Goal: Information Seeking & Learning: Learn about a topic

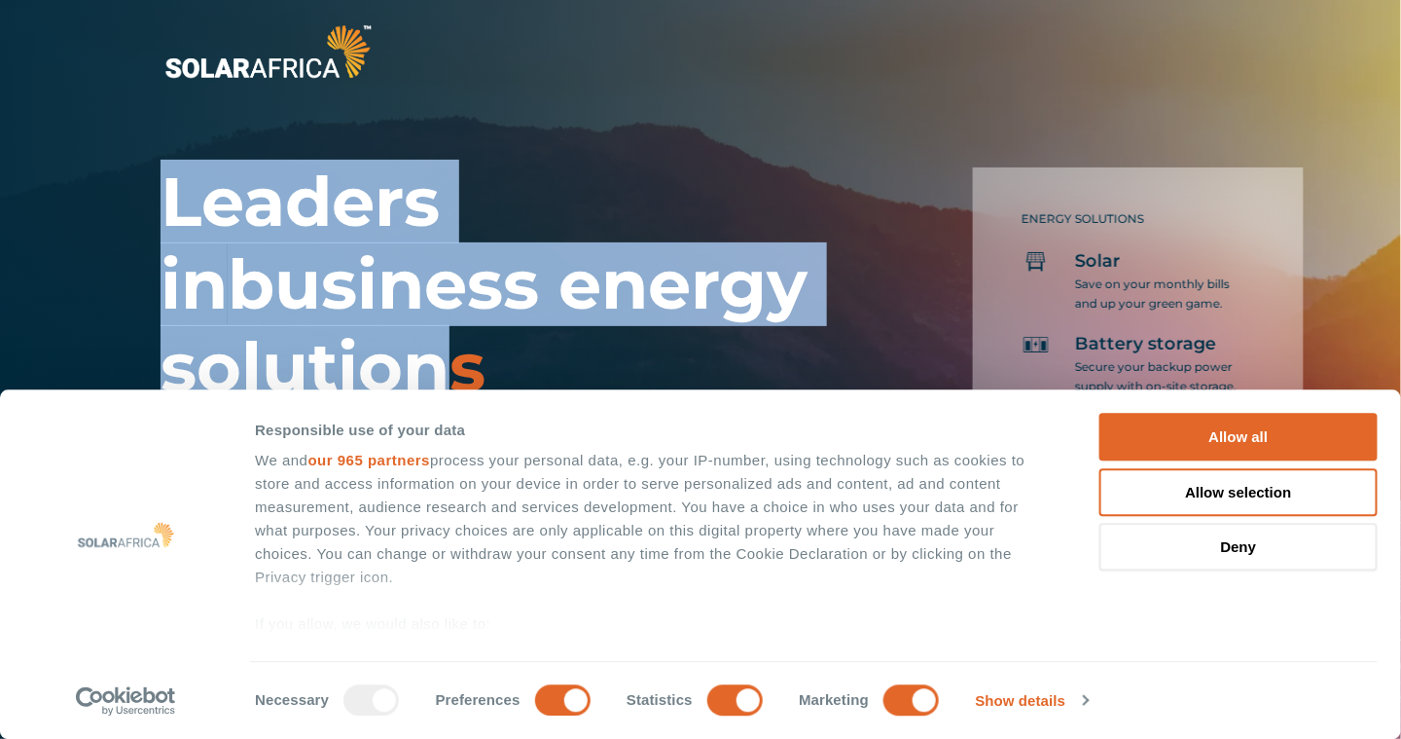
drag, startPoint x: 236, startPoint y: 236, endPoint x: 557, endPoint y: 355, distance: 342.4
click at [557, 355] on h1 "Leaders in business energy solutions" at bounding box center [492, 285] width 662 height 248
click at [1231, 547] on button "Deny" at bounding box center [1239, 548] width 278 height 48
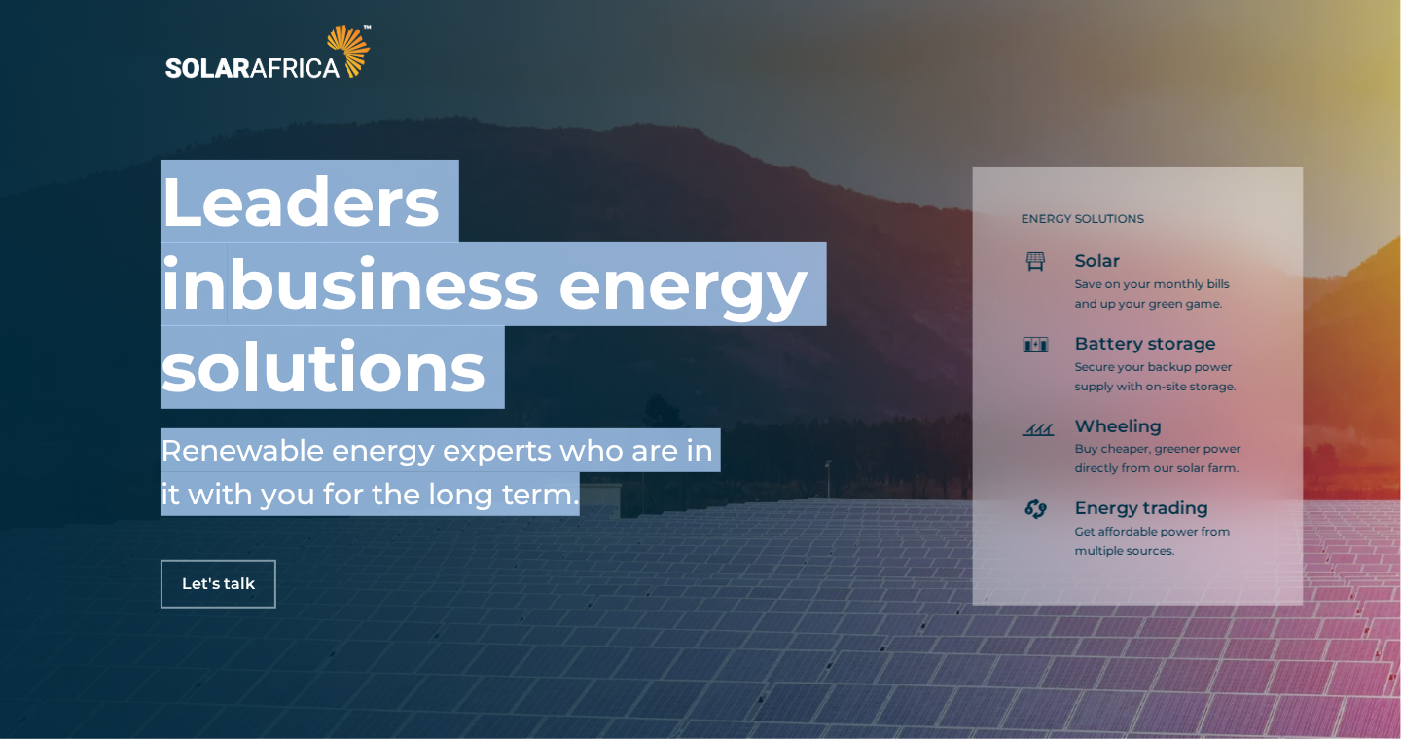
drag, startPoint x: 621, startPoint y: 492, endPoint x: 116, endPoint y: 441, distance: 507.7
click at [116, 441] on div "Leaders in business energy solutions Renewable energy experts who are in it wit…" at bounding box center [700, 369] width 1401 height 739
drag, startPoint x: 116, startPoint y: 441, endPoint x: 274, endPoint y: 474, distance: 162.0
click at [277, 472] on h5 "Renewable energy experts who are in it with you for the long term." at bounding box center [443, 472] width 564 height 88
click at [167, 471] on h5 "Renewable energy experts who are in it with you for the long term." at bounding box center [443, 472] width 564 height 88
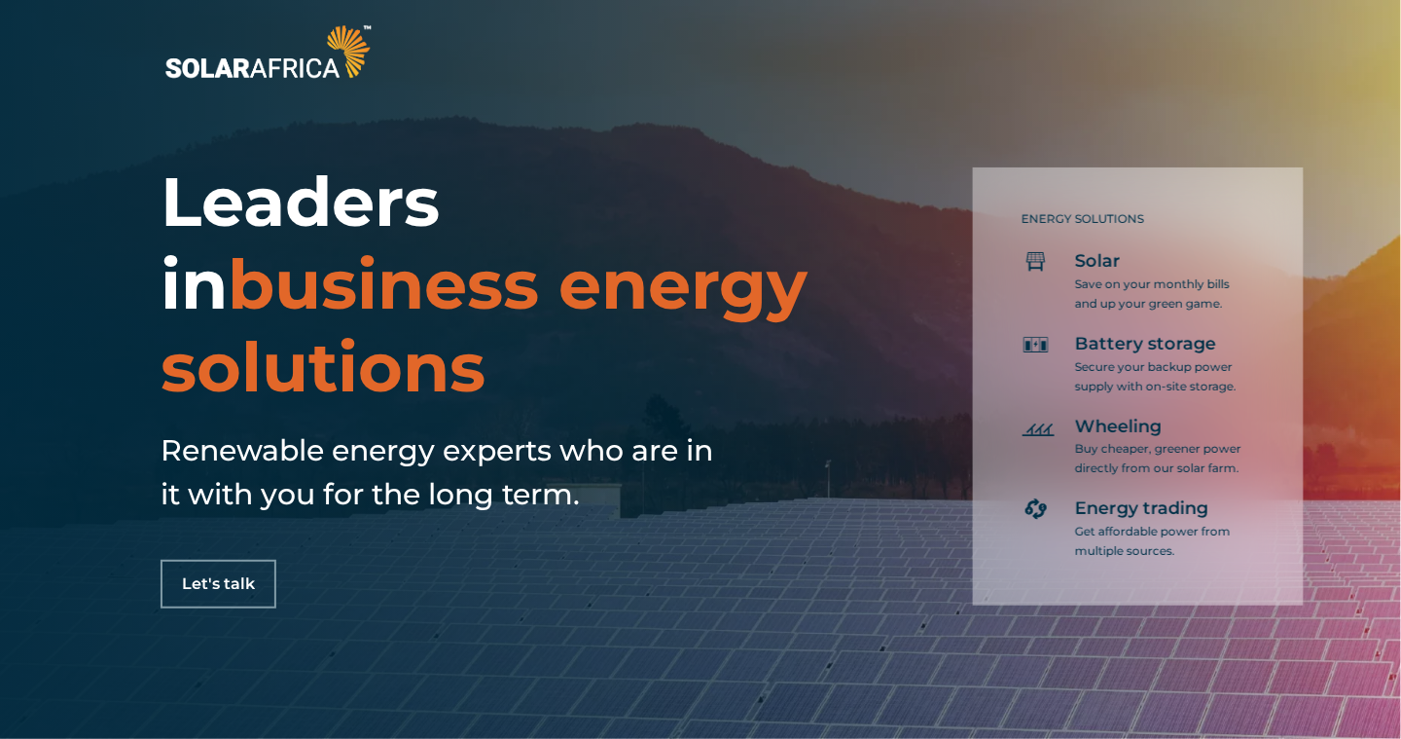
click at [160, 438] on div "Leaders in business energy solutions Renewable energy experts who are in it wit…" at bounding box center [700, 369] width 1401 height 739
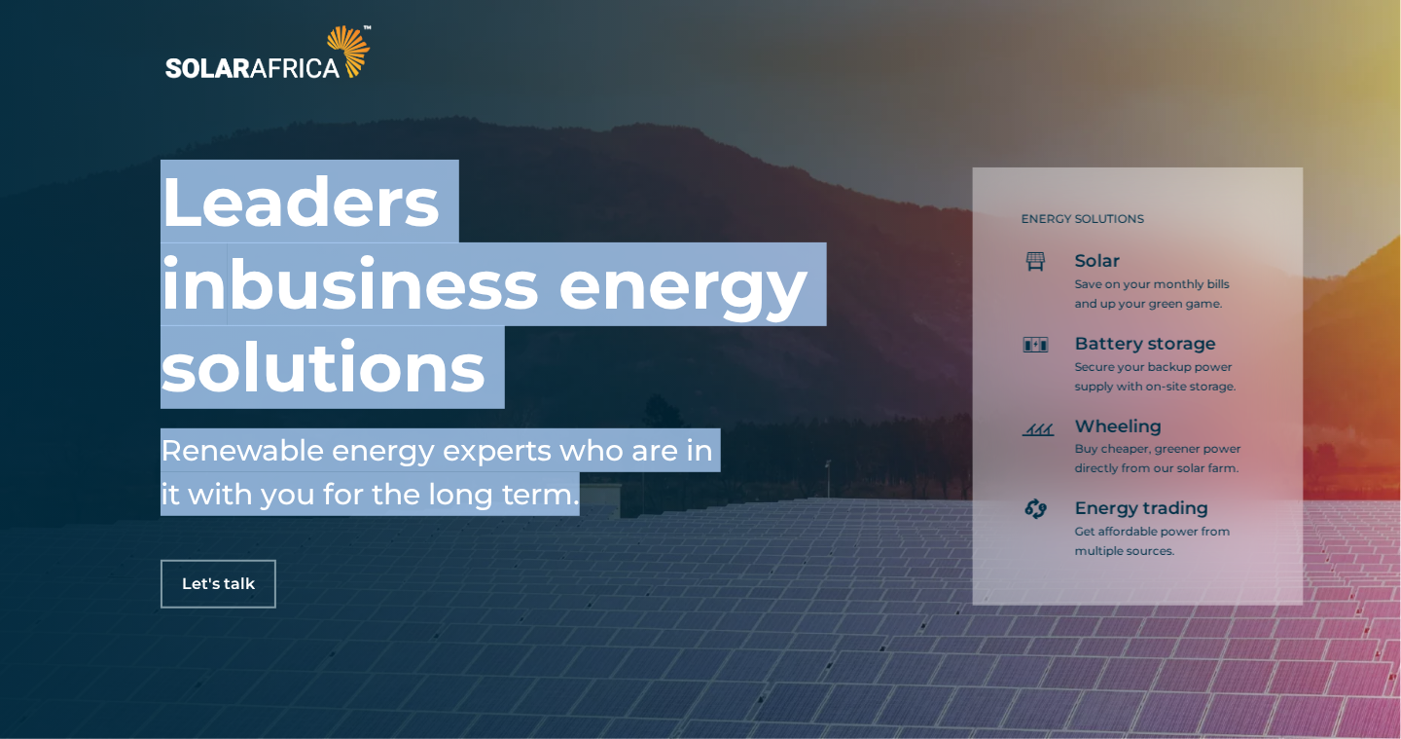
drag, startPoint x: 153, startPoint y: 447, endPoint x: 685, endPoint y: 503, distance: 535.3
click at [685, 503] on div "Leaders in business energy solutions Renewable energy experts who are in it wit…" at bounding box center [700, 369] width 1401 height 739
drag, startPoint x: 685, startPoint y: 503, endPoint x: 564, endPoint y: 518, distance: 121.6
click at [564, 518] on div "Renewable energy experts who are in it with you for the long term." at bounding box center [443, 484] width 564 height 112
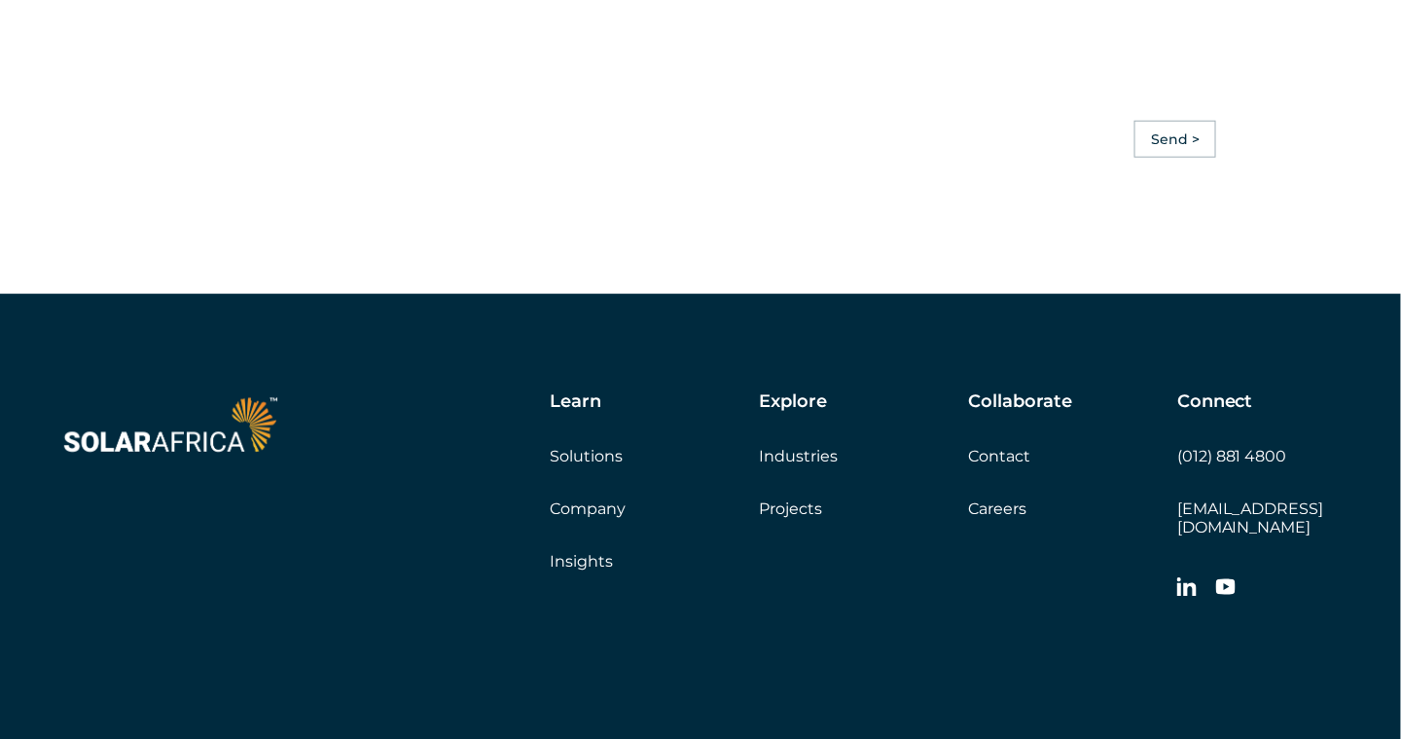
scroll to position [5595, 0]
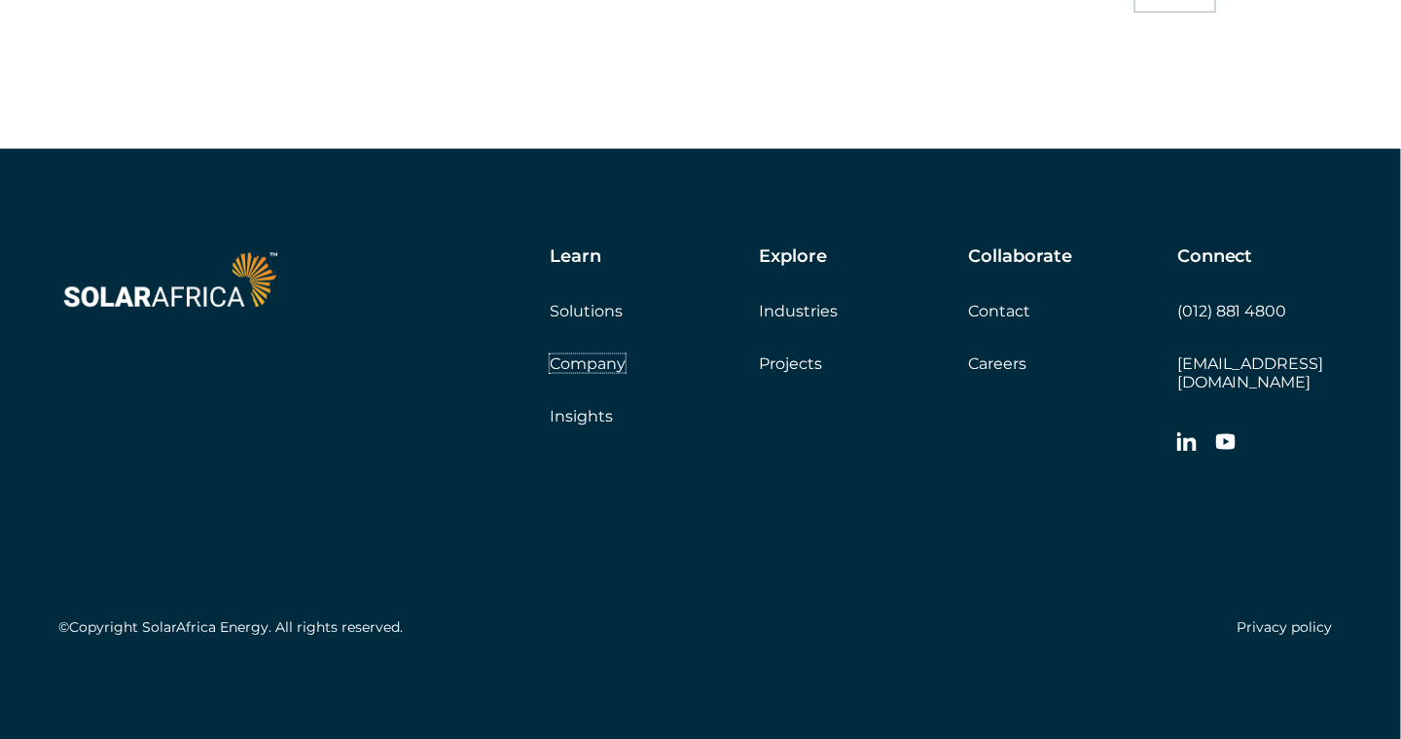
click at [581, 373] on link "Company" at bounding box center [588, 363] width 76 height 18
